Goal: Transaction & Acquisition: Purchase product/service

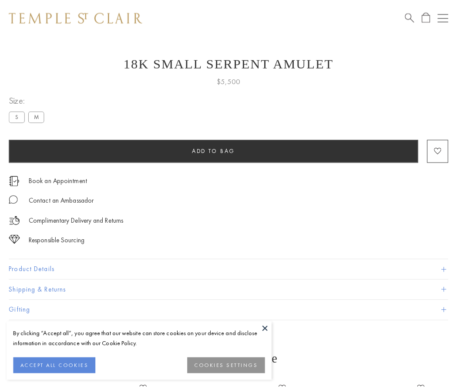
scroll to position [11, 0]
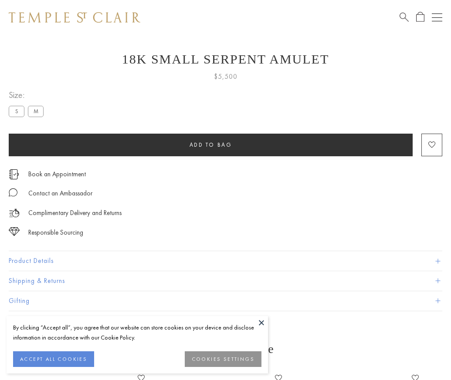
click at [210, 145] on span "Add to bag" at bounding box center [210, 144] width 43 height 7
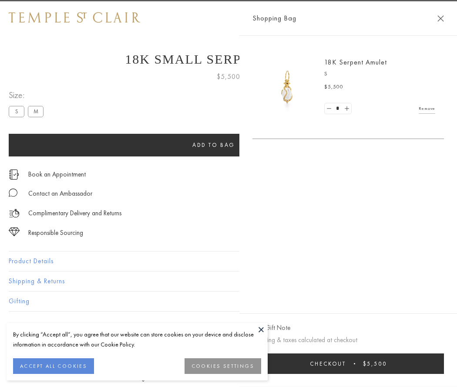
click at [444, 363] on button "Checkout $5,500" at bounding box center [348, 363] width 192 height 20
